Goal: Task Accomplishment & Management: Manage account settings

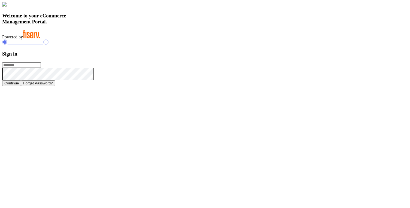
type input "**********"
click at [21, 86] on button "Continue" at bounding box center [11, 83] width 19 height 6
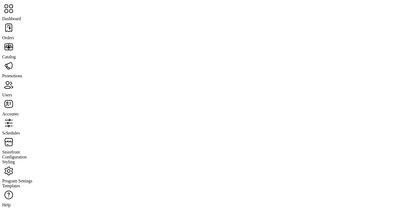
click at [20, 150] on span "Storefront" at bounding box center [11, 152] width 18 height 5
click at [27, 155] on span "Configuration" at bounding box center [14, 157] width 25 height 5
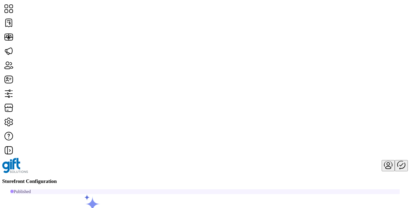
click at [350, 114] on link "Card Display Settings" at bounding box center [350, 111] width 60 height 4
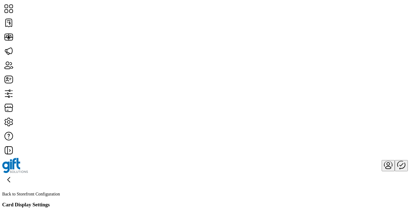
scroll to position [70, 0]
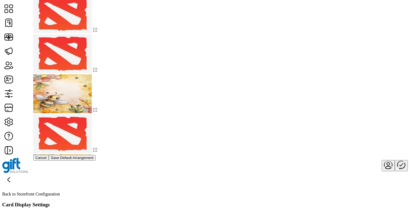
drag, startPoint x: 113, startPoint y: 83, endPoint x: 124, endPoint y: 21, distance: 63.1
